Goal: Task Accomplishment & Management: Manage account settings

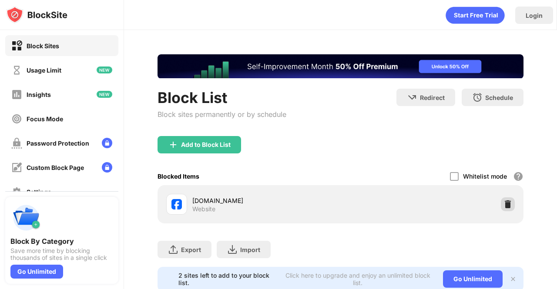
click at [503, 202] on img at bounding box center [507, 204] width 9 height 9
